Goal: Information Seeking & Learning: Check status

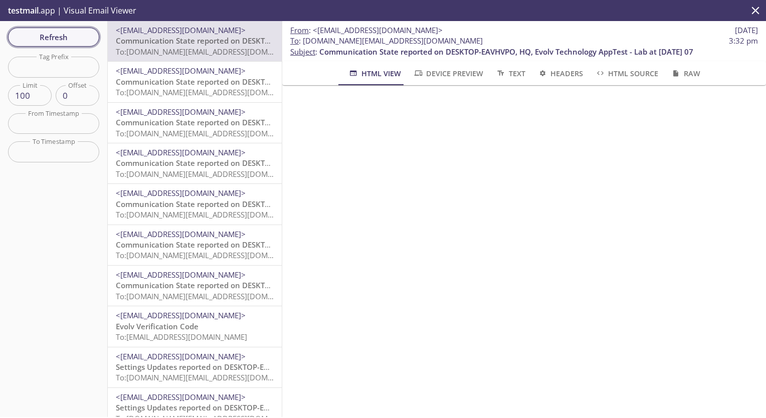
scroll to position [25, 0]
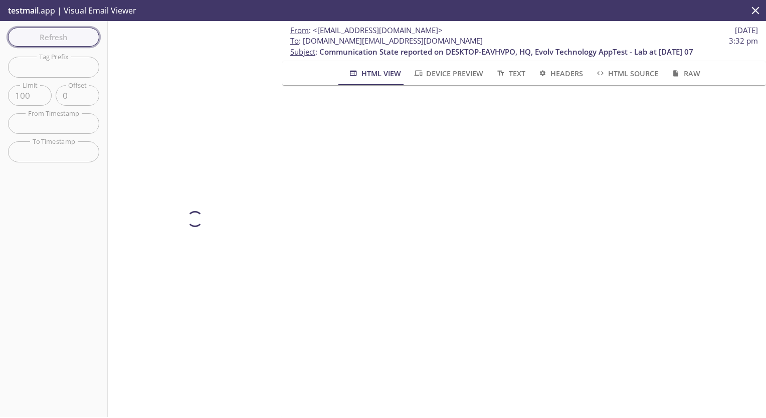
click at [58, 33] on div "Refresh Filters Tag Prefix Tag Prefix Limit 100 Limit Offset 0 Offset From Time…" at bounding box center [54, 219] width 108 height 396
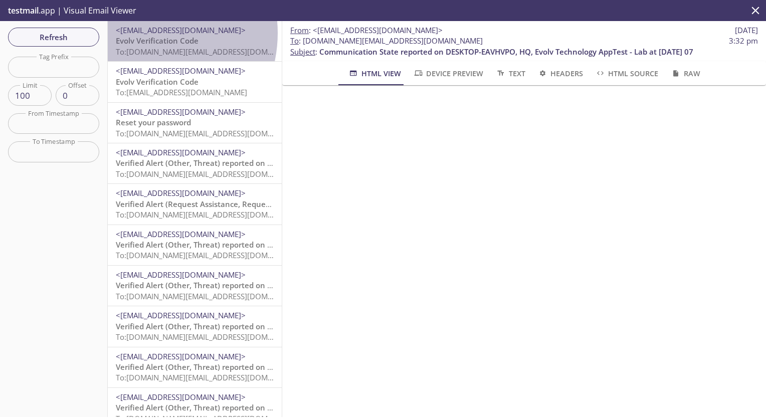
click at [142, 33] on span "<[EMAIL_ADDRESS][DOMAIN_NAME]>" at bounding box center [181, 30] width 130 height 10
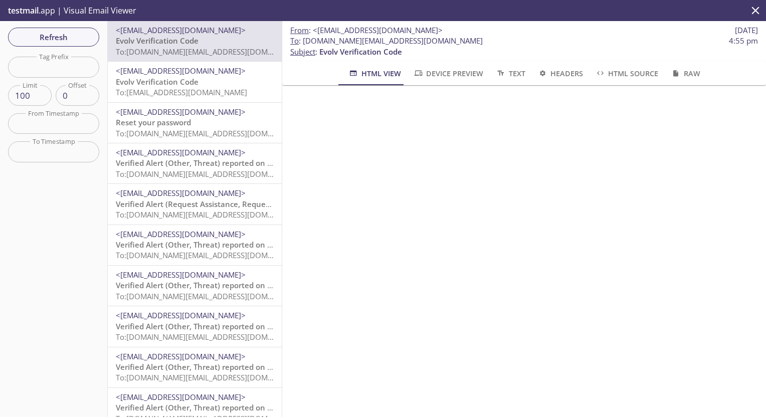
drag, startPoint x: 355, startPoint y: 80, endPoint x: 431, endPoint y: 152, distance: 105.4
click at [431, 152] on div "From : <[EMAIL_ADDRESS][DOMAIN_NAME]> [DATE] To : [DOMAIN_NAME][EMAIL_ADDRESS][…" at bounding box center [524, 219] width 484 height 396
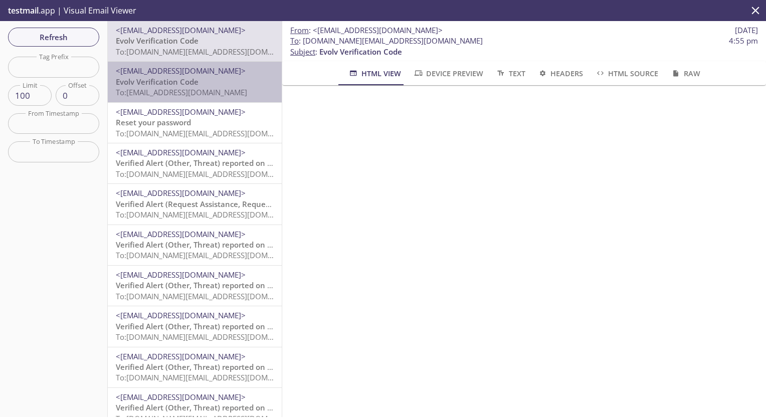
click at [196, 84] on span "Evolv Verification Code" at bounding box center [157, 82] width 83 height 10
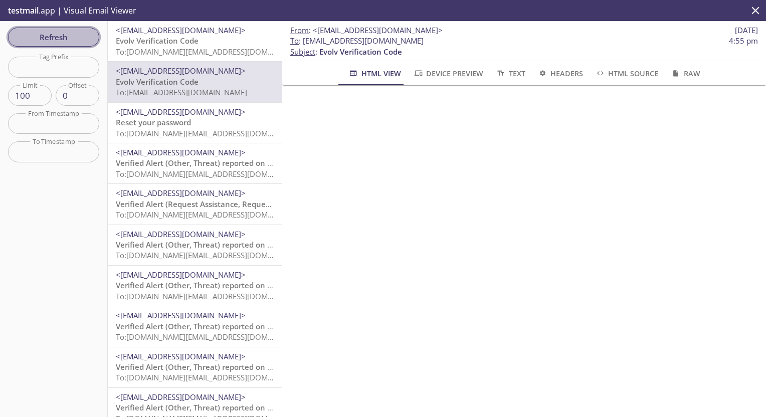
click at [47, 35] on span "Refresh" at bounding box center [53, 37] width 75 height 13
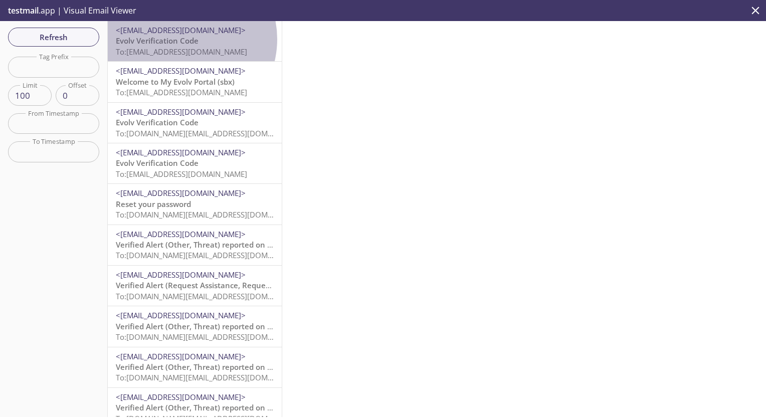
click at [181, 39] on span "Evolv Verification Code" at bounding box center [157, 41] width 83 height 10
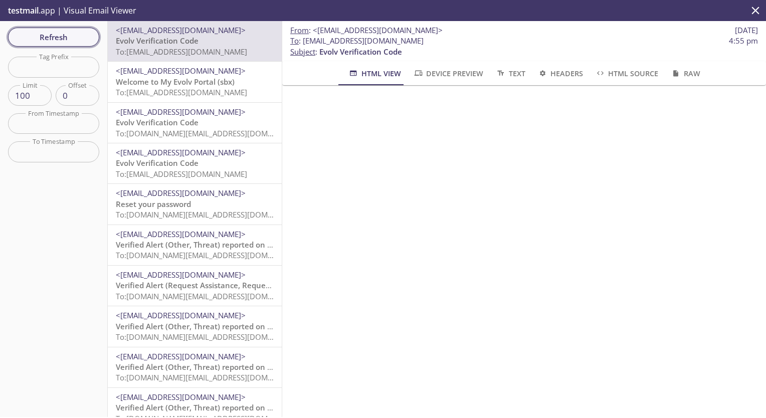
click at [41, 36] on span "Refresh" at bounding box center [53, 37] width 75 height 13
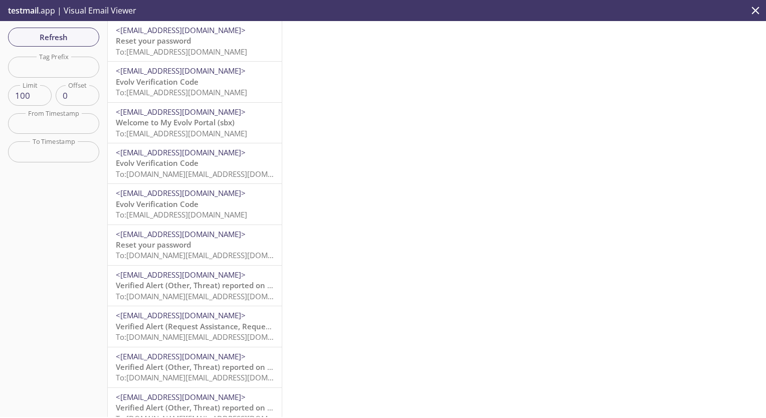
click at [169, 48] on span "To: [EMAIL_ADDRESS][DOMAIN_NAME]" at bounding box center [181, 52] width 131 height 10
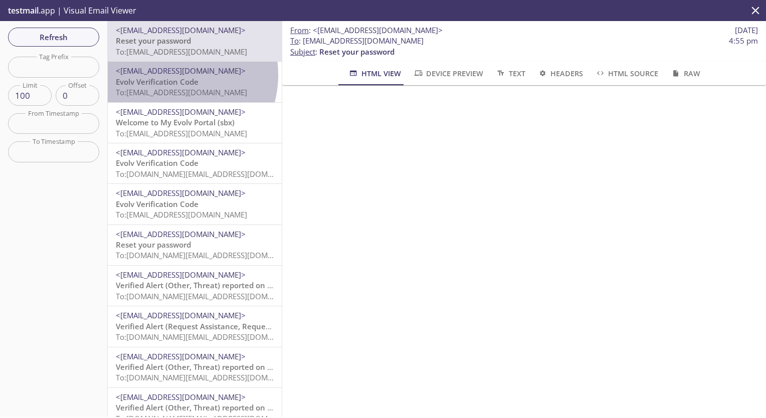
click at [172, 75] on span "<[EMAIL_ADDRESS][DOMAIN_NAME]>" at bounding box center [181, 71] width 130 height 10
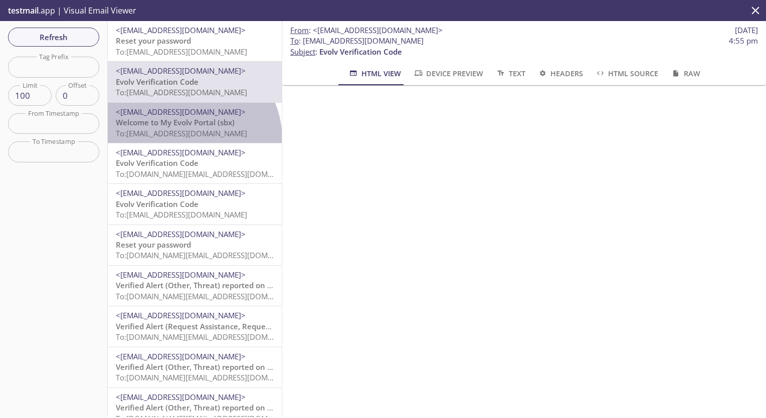
click at [186, 139] on div "<[EMAIL_ADDRESS][DOMAIN_NAME]> Welcome to My Evolv Portal (sbx) To: [EMAIL_ADDR…" at bounding box center [195, 123] width 174 height 40
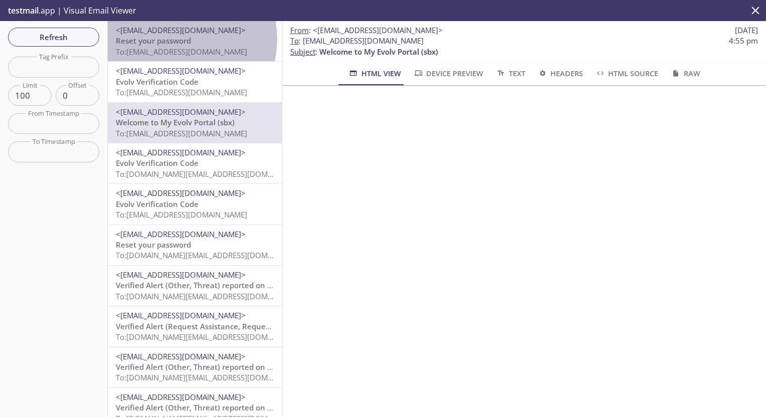
click at [176, 39] on span "Reset your password" at bounding box center [153, 41] width 75 height 10
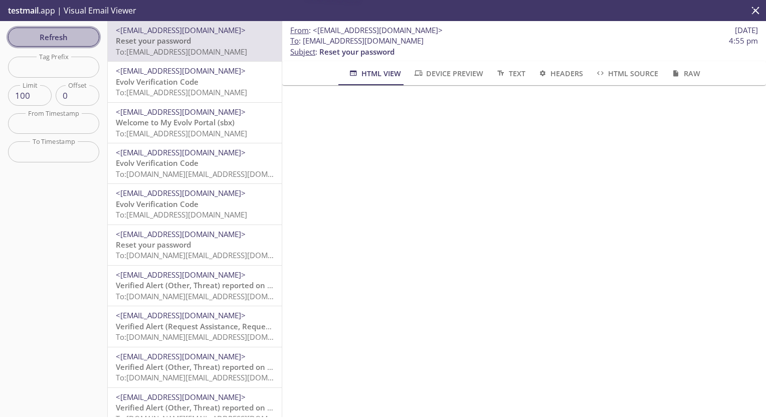
click at [59, 37] on span "Refresh" at bounding box center [53, 37] width 75 height 13
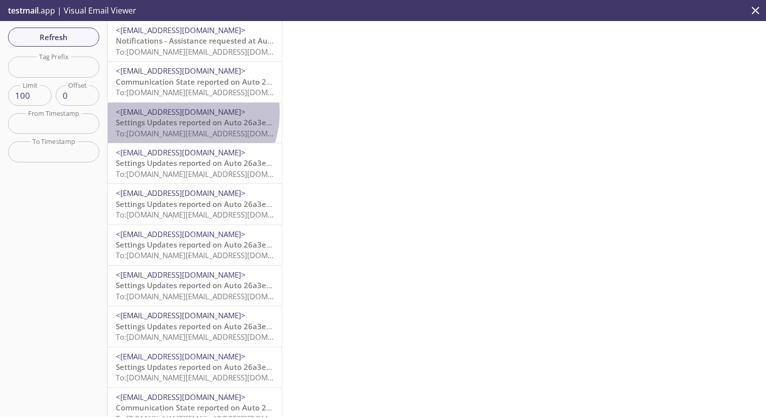
click at [177, 112] on span "<[EMAIL_ADDRESS][DOMAIN_NAME]>" at bounding box center [181, 112] width 130 height 10
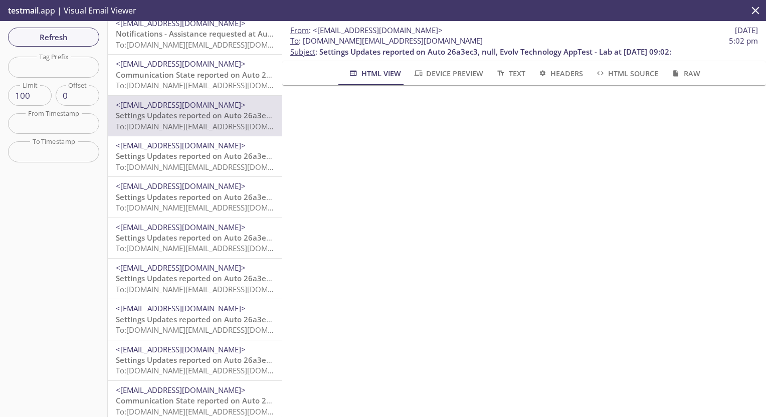
scroll to position [8, 0]
click at [191, 231] on span "<[EMAIL_ADDRESS][DOMAIN_NAME]>" at bounding box center [181, 227] width 130 height 10
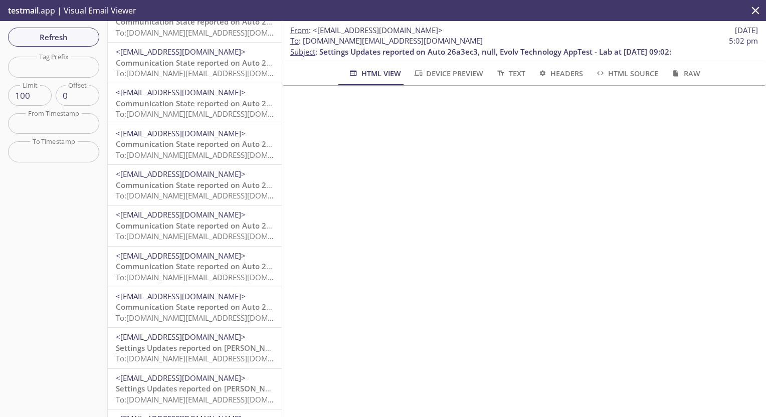
scroll to position [385, 0]
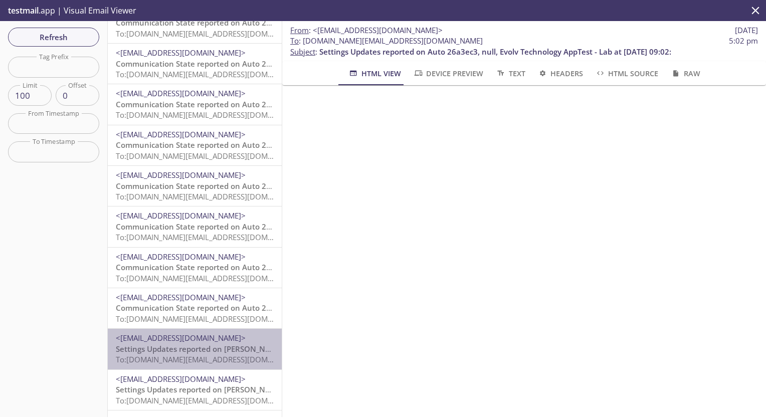
click at [195, 340] on span "<[EMAIL_ADDRESS][DOMAIN_NAME]>" at bounding box center [181, 338] width 130 height 10
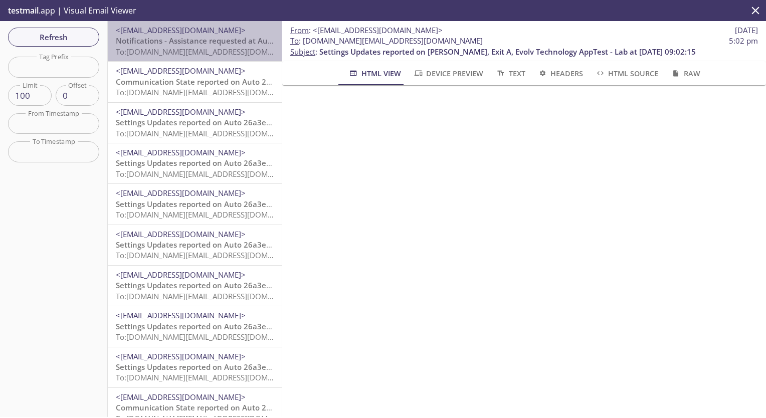
click at [238, 41] on span "Notifications - Assistance requested at Auto 26a3ec3, null, Evolv Technology Ap…" at bounding box center [279, 41] width 326 height 10
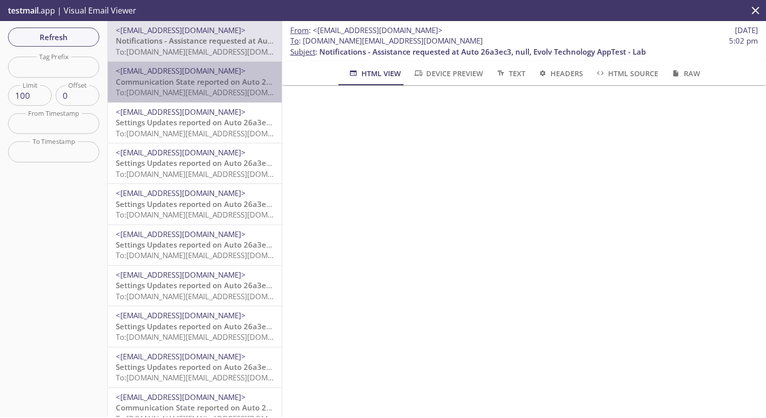
click at [207, 83] on span "Communication State reported on Auto 26a3ec3, null, Evolv Technology AppTest - …" at bounding box center [295, 82] width 359 height 10
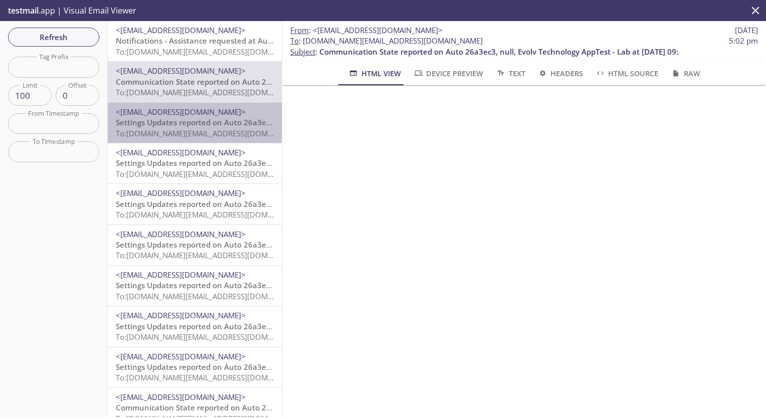
click at [197, 134] on span "To: [DOMAIN_NAME][EMAIL_ADDRESS][DOMAIN_NAME]" at bounding box center [211, 133] width 191 height 10
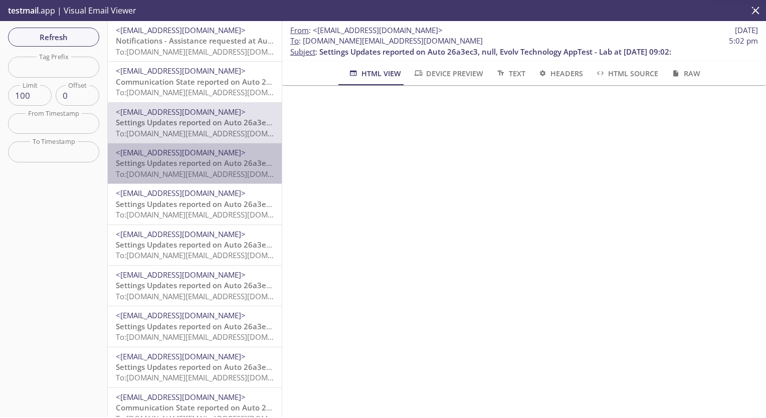
click at [195, 168] on p "Settings Updates reported on Auto 26a3ec3, null, Evolv Technology AppTest - Lab…" at bounding box center [195, 169] width 158 height 22
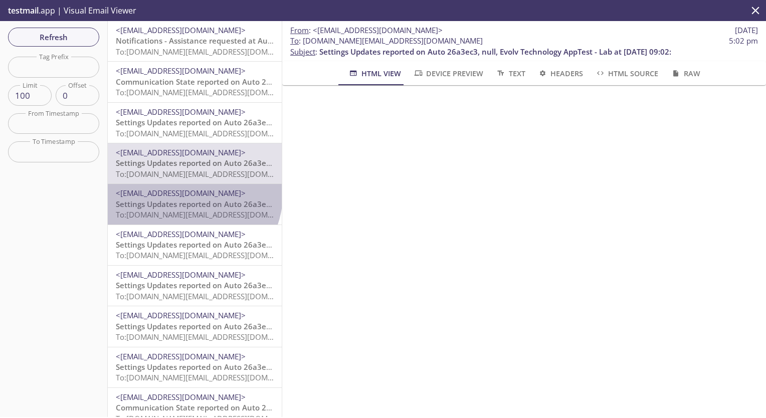
click at [193, 195] on span "<[EMAIL_ADDRESS][DOMAIN_NAME]>" at bounding box center [181, 193] width 130 height 10
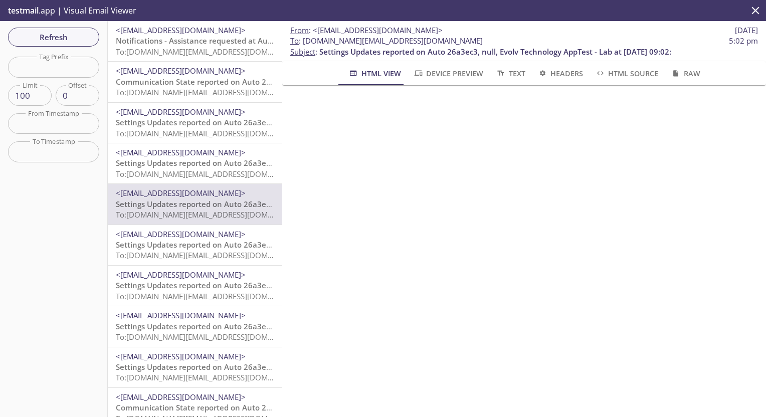
click at [185, 250] on span "Settings Updates reported on Auto 26a3ec3, null, Evolv Technology AppTest - Lab…" at bounding box center [292, 245] width 352 height 10
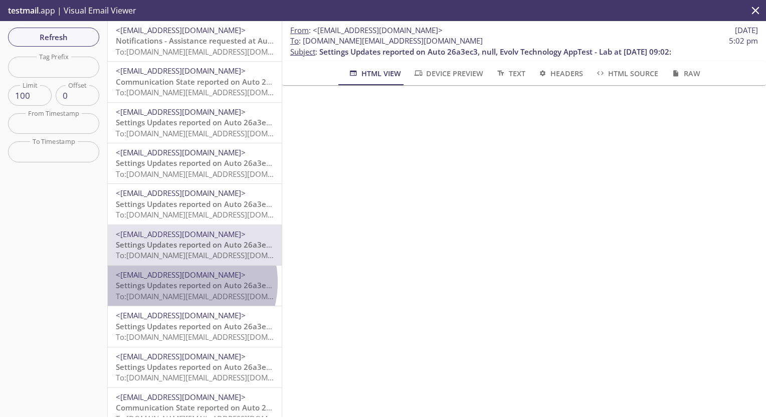
click at [177, 282] on span "Settings Updates reported on Auto 26a3ec3, null, Evolv Technology AppTest - Lab…" at bounding box center [292, 285] width 352 height 10
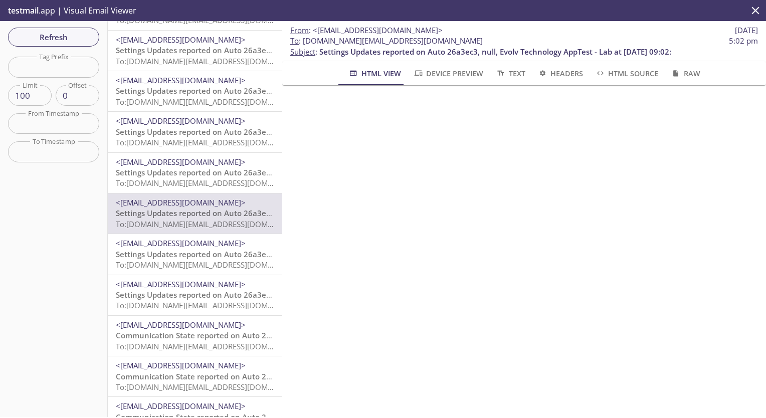
scroll to position [78, 0]
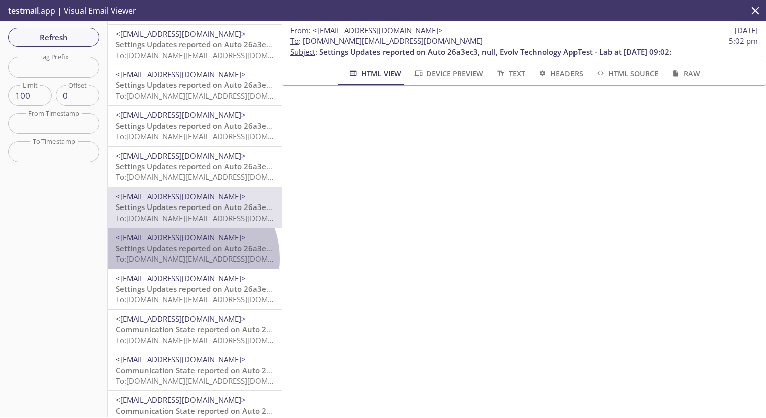
click at [188, 258] on span "To: [DOMAIN_NAME][EMAIL_ADDRESS][DOMAIN_NAME]" at bounding box center [211, 259] width 191 height 10
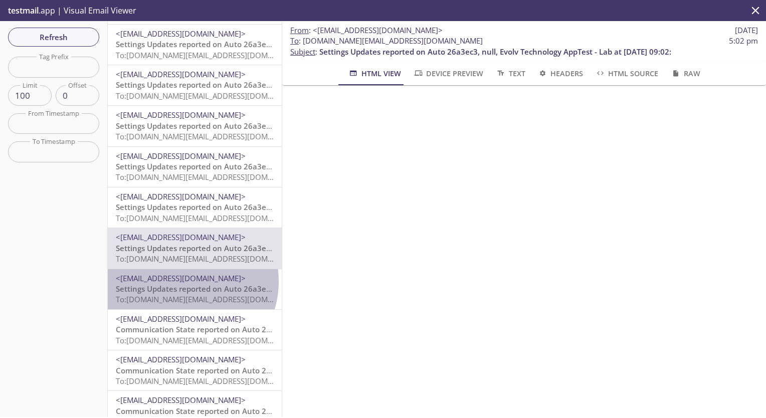
click at [183, 282] on span "<[EMAIL_ADDRESS][DOMAIN_NAME]>" at bounding box center [181, 278] width 130 height 10
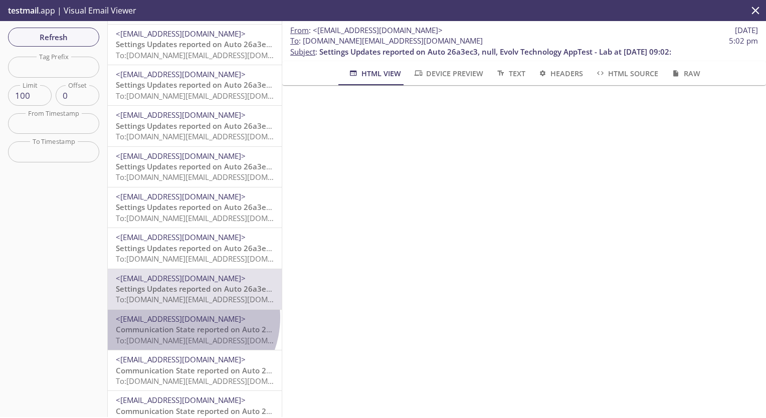
click at [181, 317] on span "<[EMAIL_ADDRESS][DOMAIN_NAME]>" at bounding box center [181, 319] width 130 height 10
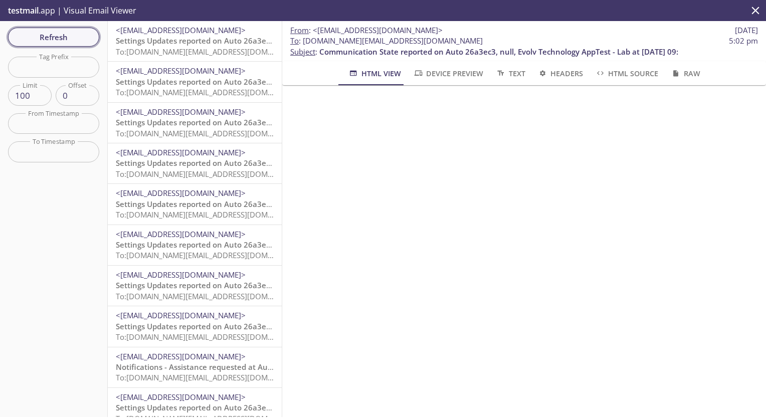
click at [62, 39] on span "Refresh" at bounding box center [53, 37] width 75 height 13
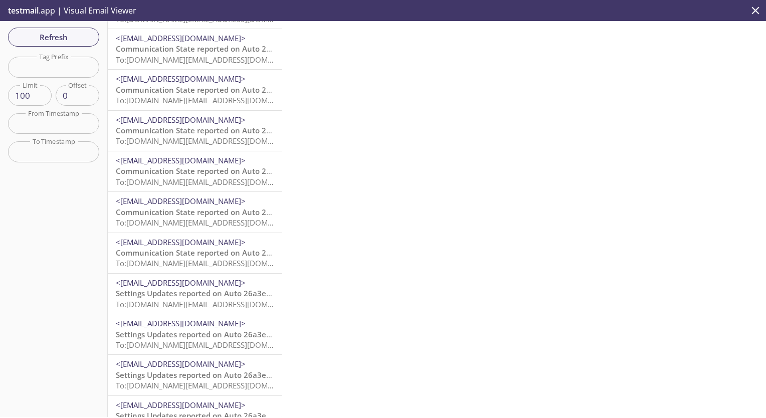
scroll to position [118, 0]
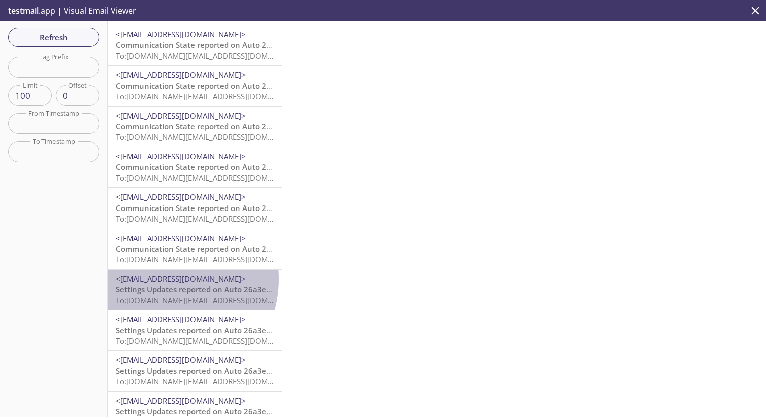
click at [161, 279] on span "<[EMAIL_ADDRESS][DOMAIN_NAME]>" at bounding box center [181, 279] width 130 height 10
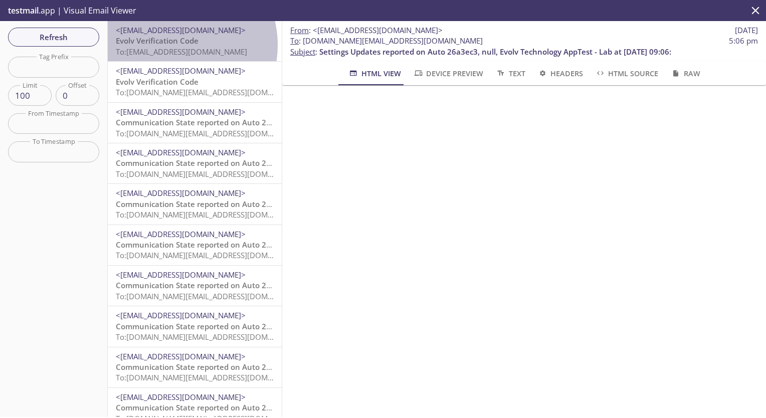
click at [173, 45] on span "Evolv Verification Code" at bounding box center [157, 41] width 83 height 10
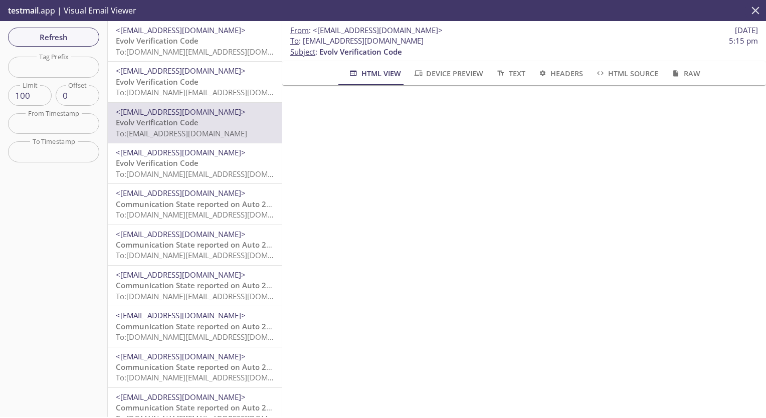
click at [755, 11] on icon "close" at bounding box center [756, 11] width 8 height 8
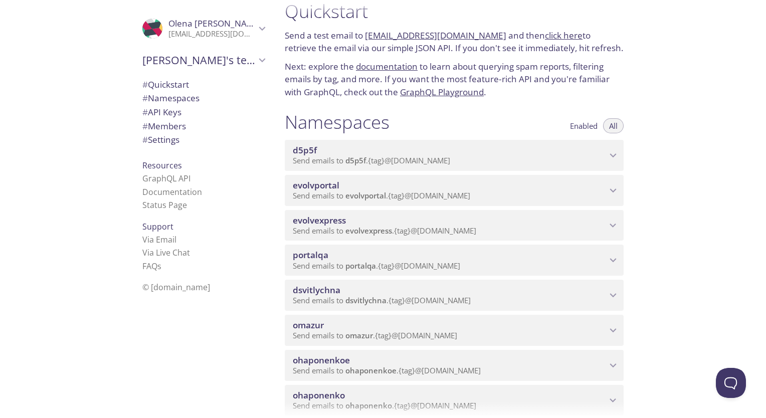
scroll to position [16, 0]
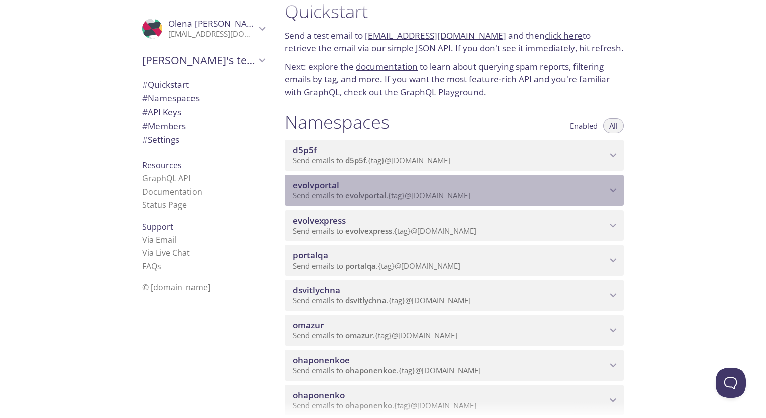
click at [613, 193] on icon "evolvportal namespace" at bounding box center [613, 191] width 7 height 4
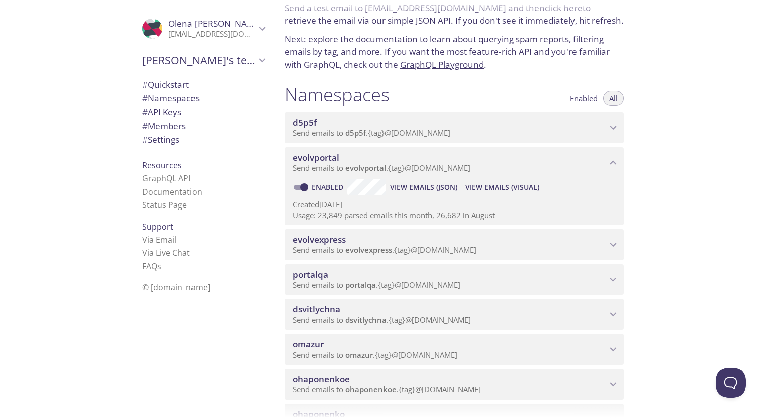
scroll to position [44, 0]
click at [483, 193] on span "View Emails (Visual)" at bounding box center [502, 187] width 74 height 12
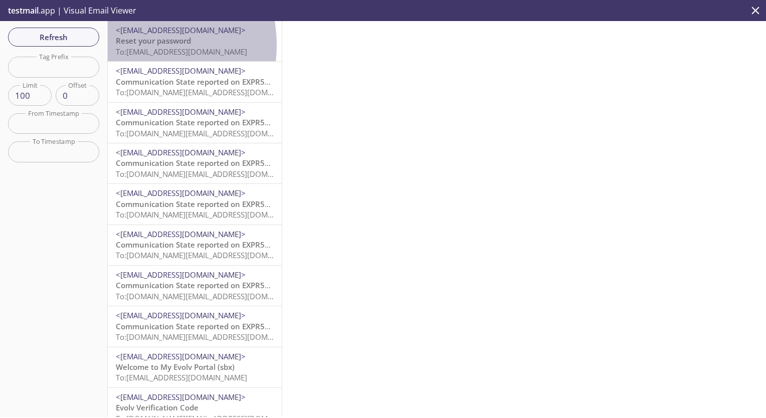
click at [134, 45] on span "Reset your password" at bounding box center [153, 41] width 75 height 10
